Goal: Transaction & Acquisition: Purchase product/service

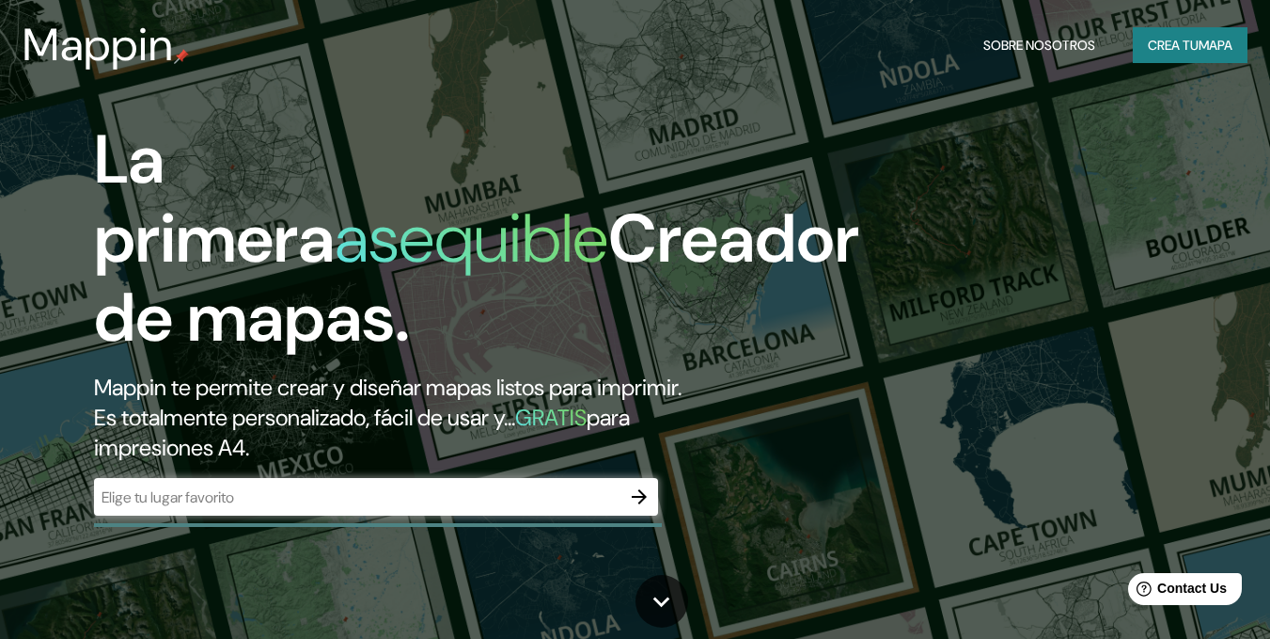
click at [522, 513] on div "​" at bounding box center [376, 497] width 564 height 38
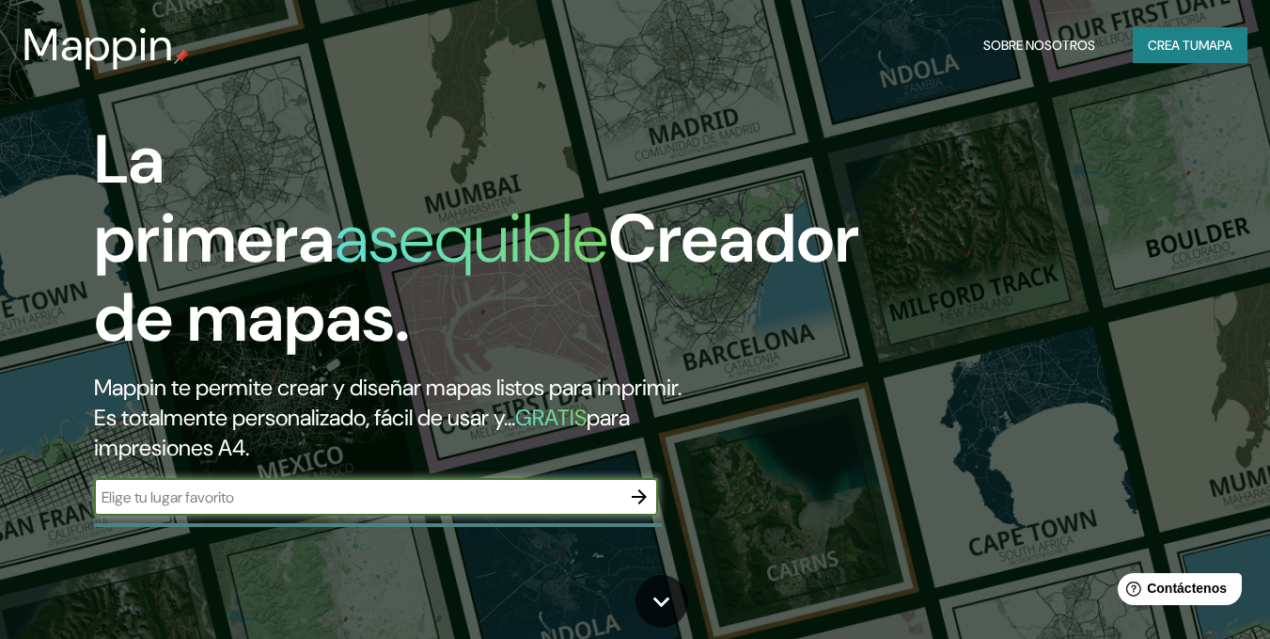
click at [526, 506] on input "text" at bounding box center [357, 497] width 527 height 22
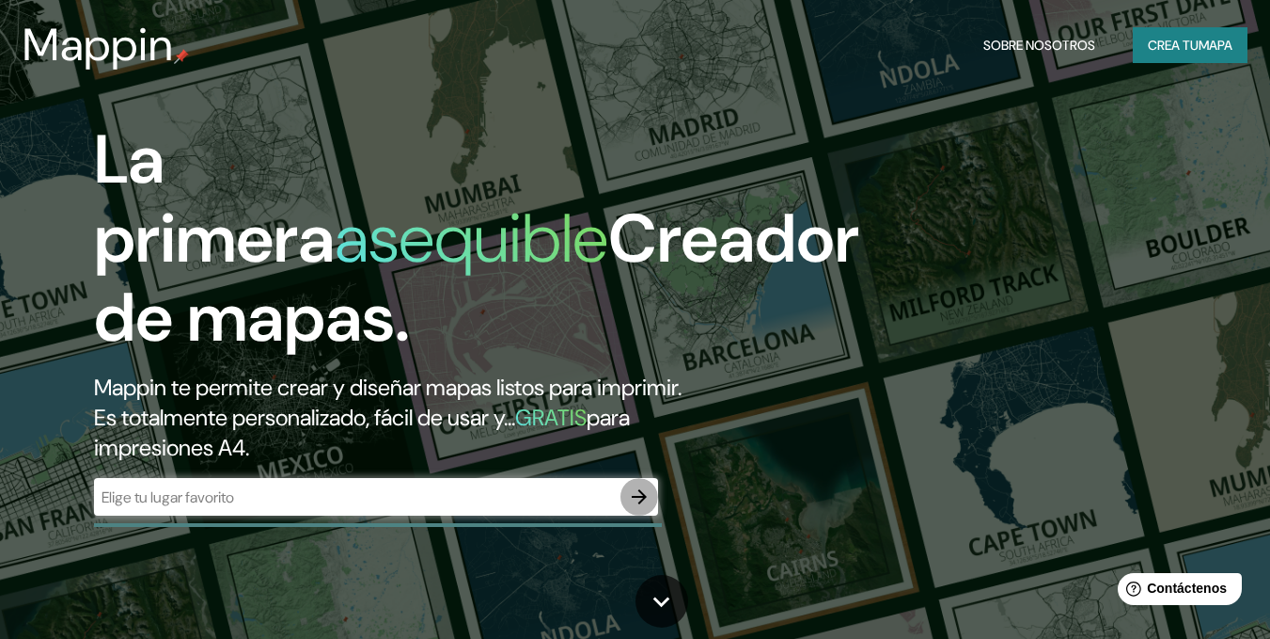
click at [655, 504] on button "button" at bounding box center [640, 497] width 38 height 38
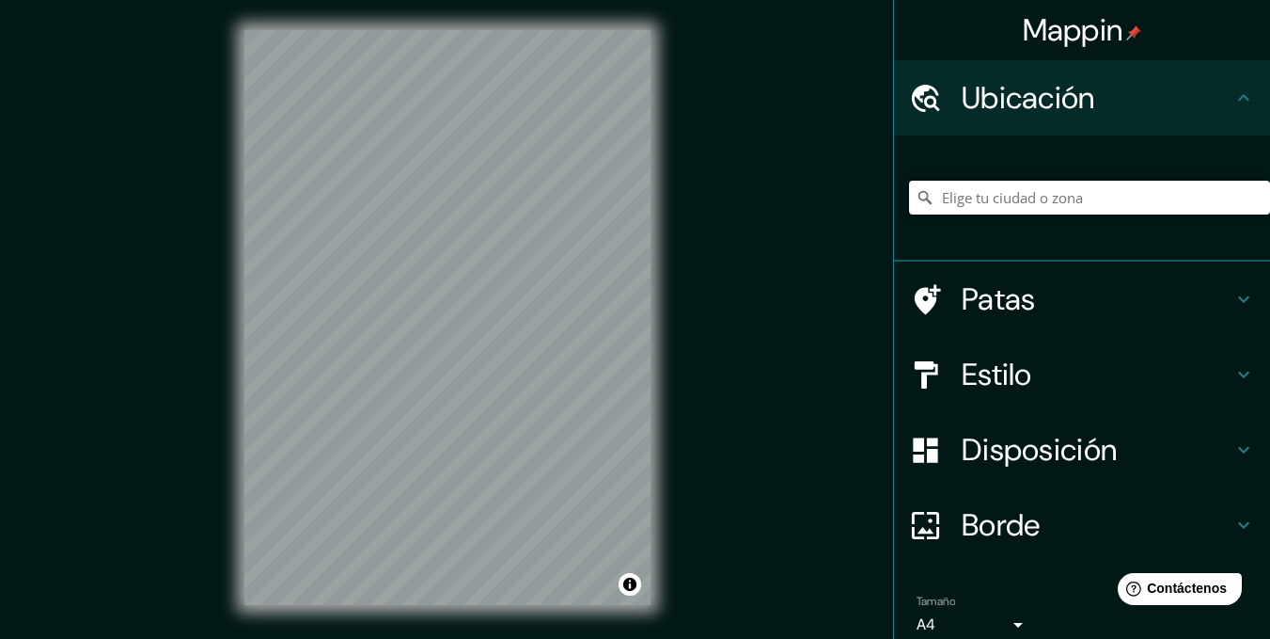
click at [1096, 187] on input "Elige tu ciudad o zona" at bounding box center [1089, 198] width 361 height 34
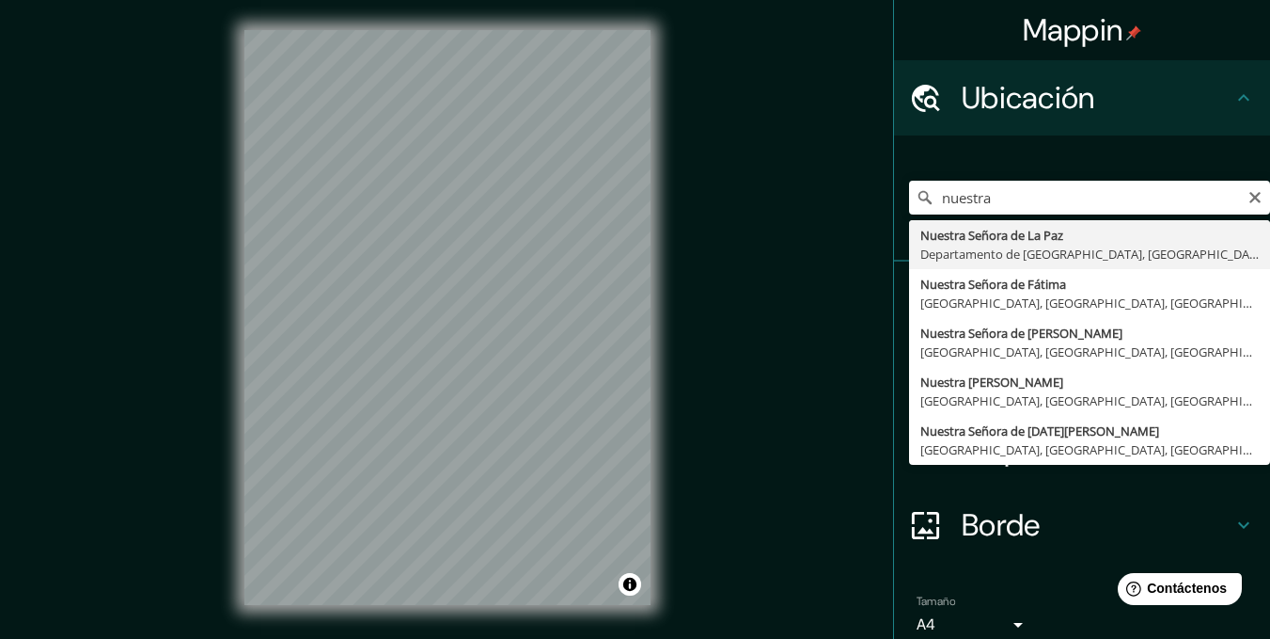
type input "[GEOGRAPHIC_DATA], [GEOGRAPHIC_DATA], [GEOGRAPHIC_DATA]"
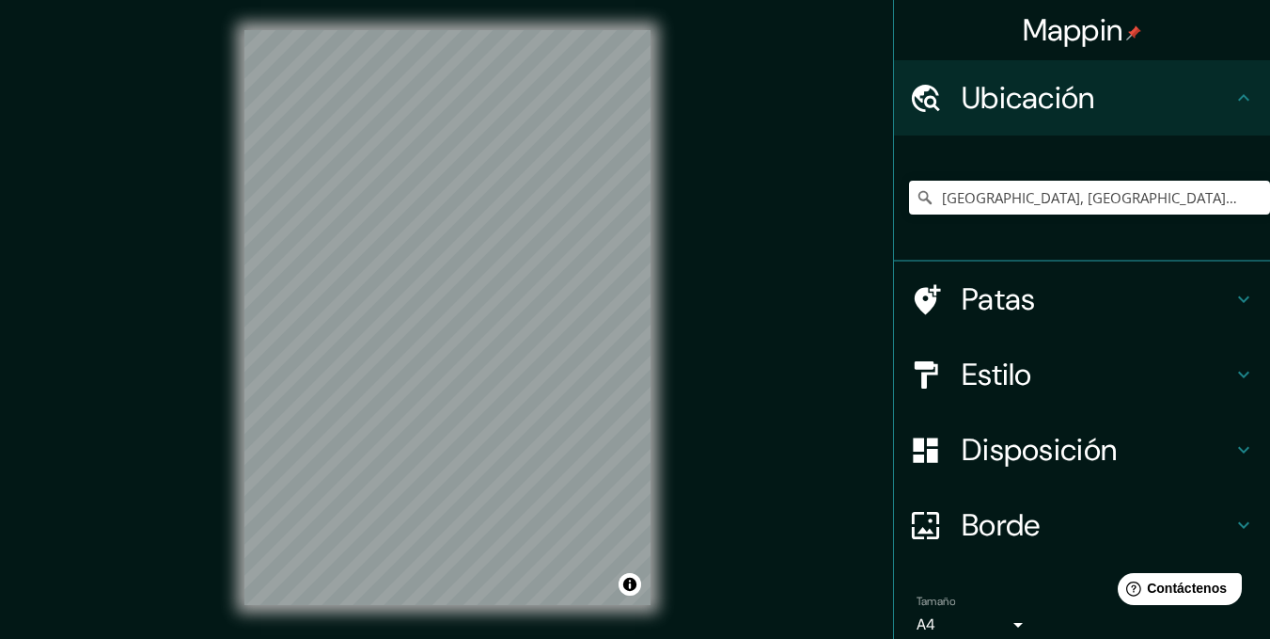
click at [1103, 384] on h4 "Estilo" at bounding box center [1097, 374] width 271 height 38
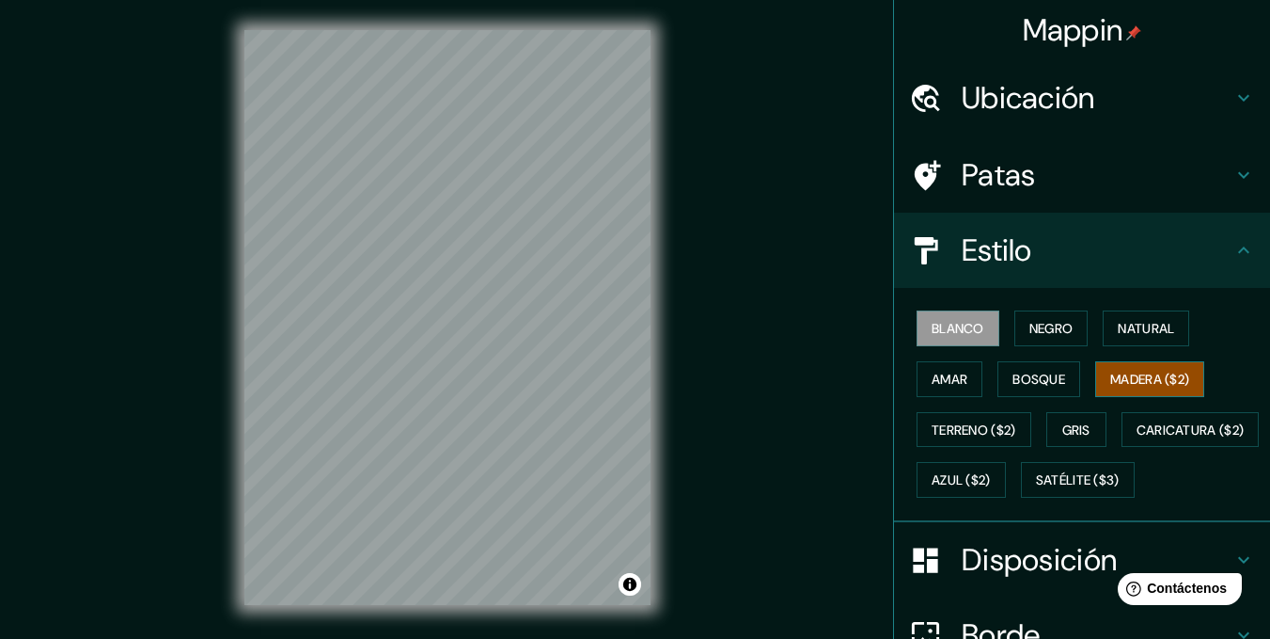
click at [1121, 376] on font "Madera ($2)" at bounding box center [1150, 379] width 79 height 17
click at [961, 327] on font "Blanco" at bounding box center [958, 328] width 53 height 17
click at [1015, 317] on button "Negro" at bounding box center [1052, 328] width 74 height 36
click at [958, 326] on font "Blanco" at bounding box center [958, 328] width 53 height 17
click at [1139, 324] on font "Natural" at bounding box center [1146, 328] width 56 height 17
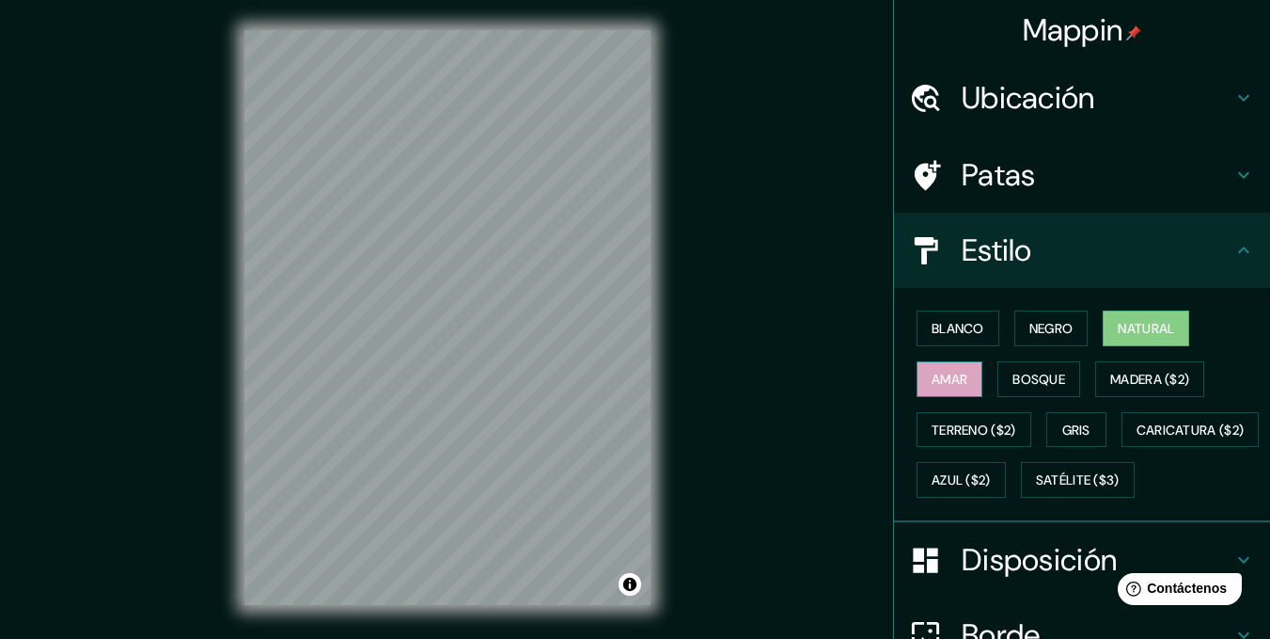
click at [932, 380] on font "Amar" at bounding box center [950, 379] width 36 height 17
click at [1015, 343] on button "Negro" at bounding box center [1052, 328] width 74 height 36
